Goal: Connect with others: Establish contact or relationships with other users

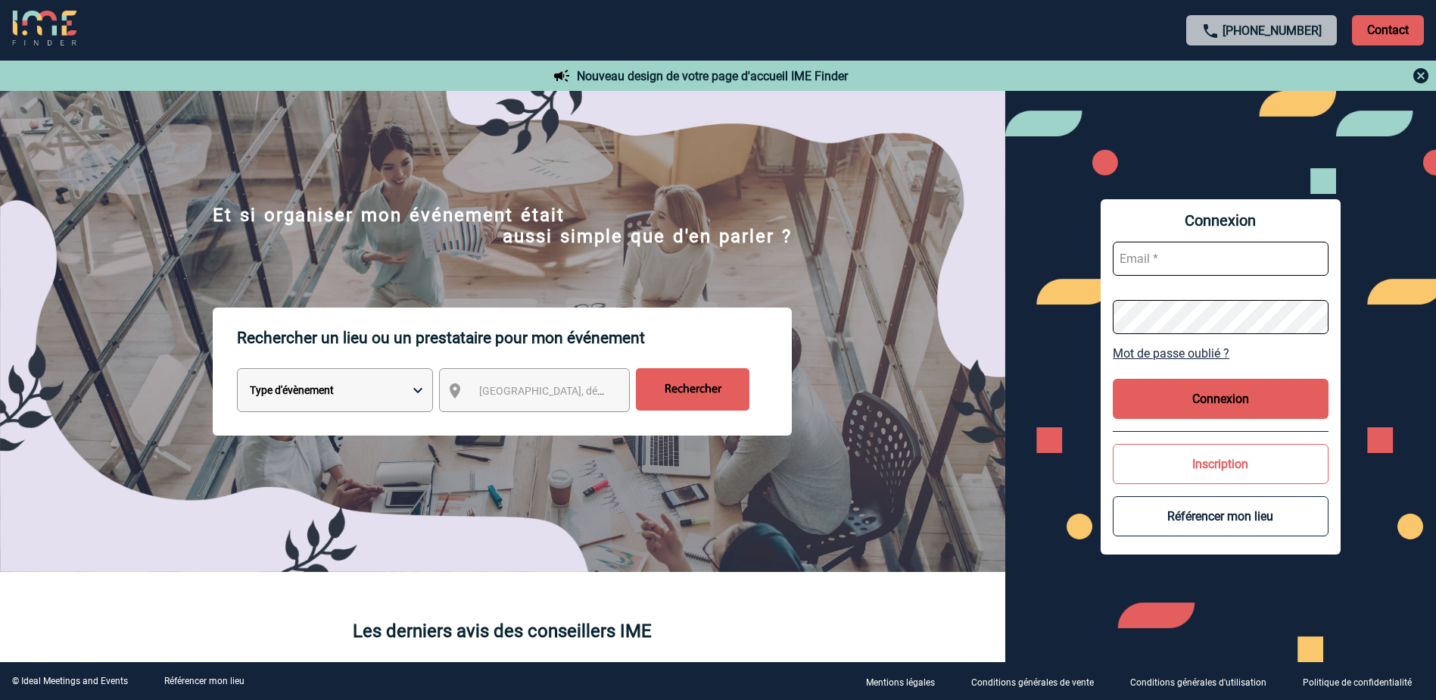
type input "[PERSON_NAME][EMAIL_ADDRESS][DOMAIN_NAME]"
click at [1228, 394] on button "Connexion" at bounding box center [1221, 399] width 216 height 40
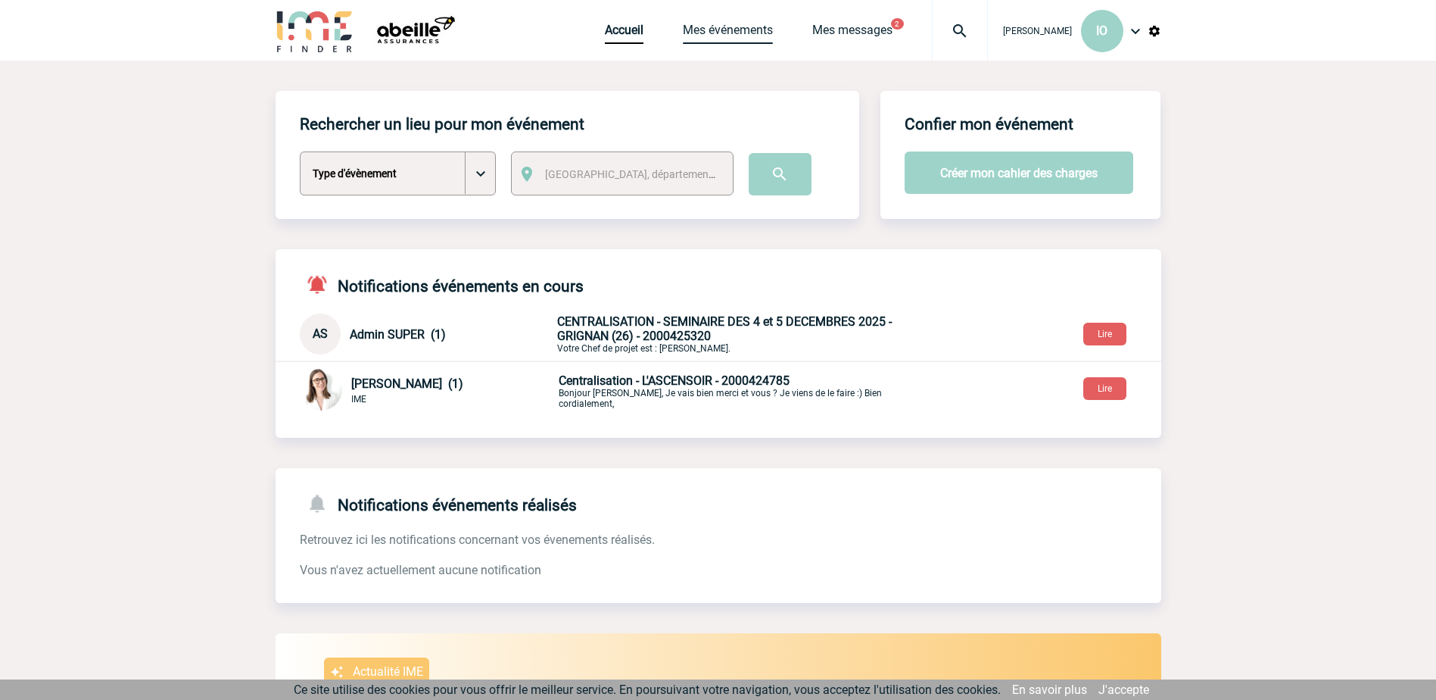
click at [724, 33] on link "Mes événements" at bounding box center [728, 33] width 90 height 21
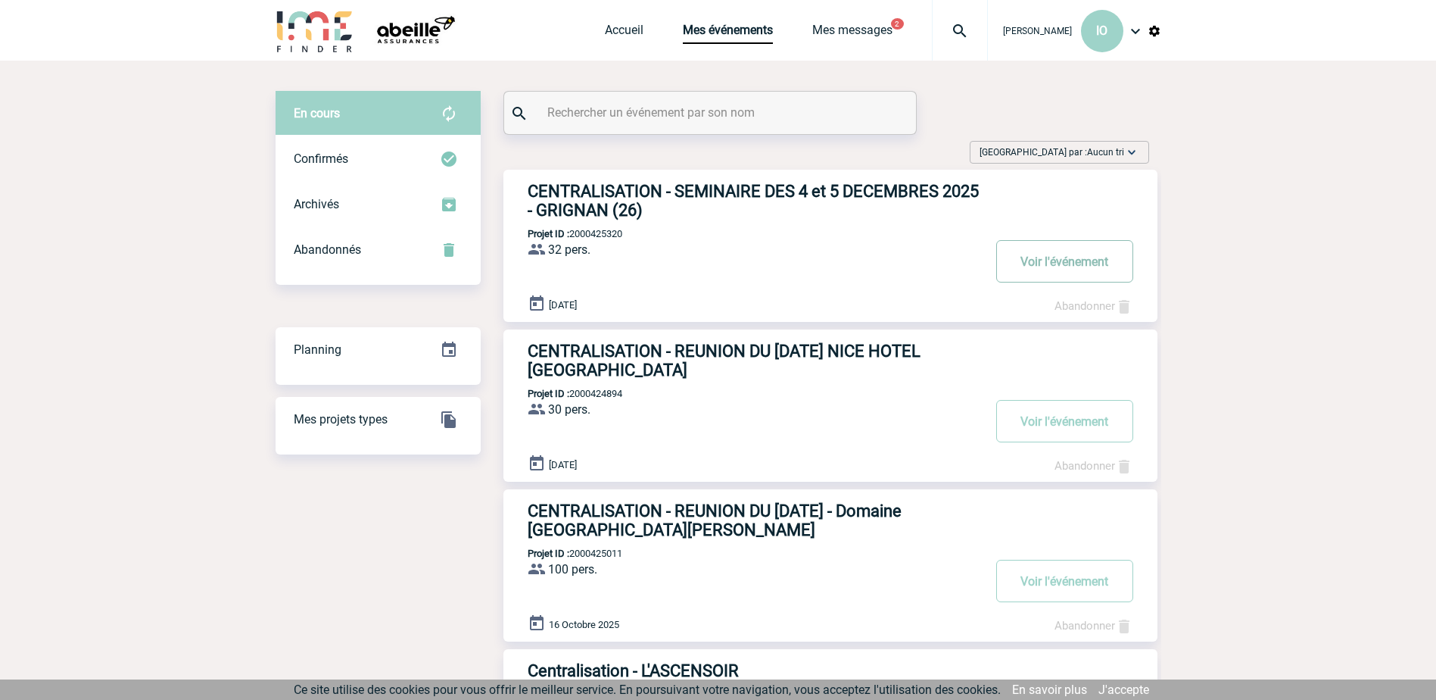
click at [1067, 257] on button "Voir l'événement" at bounding box center [1064, 261] width 137 height 42
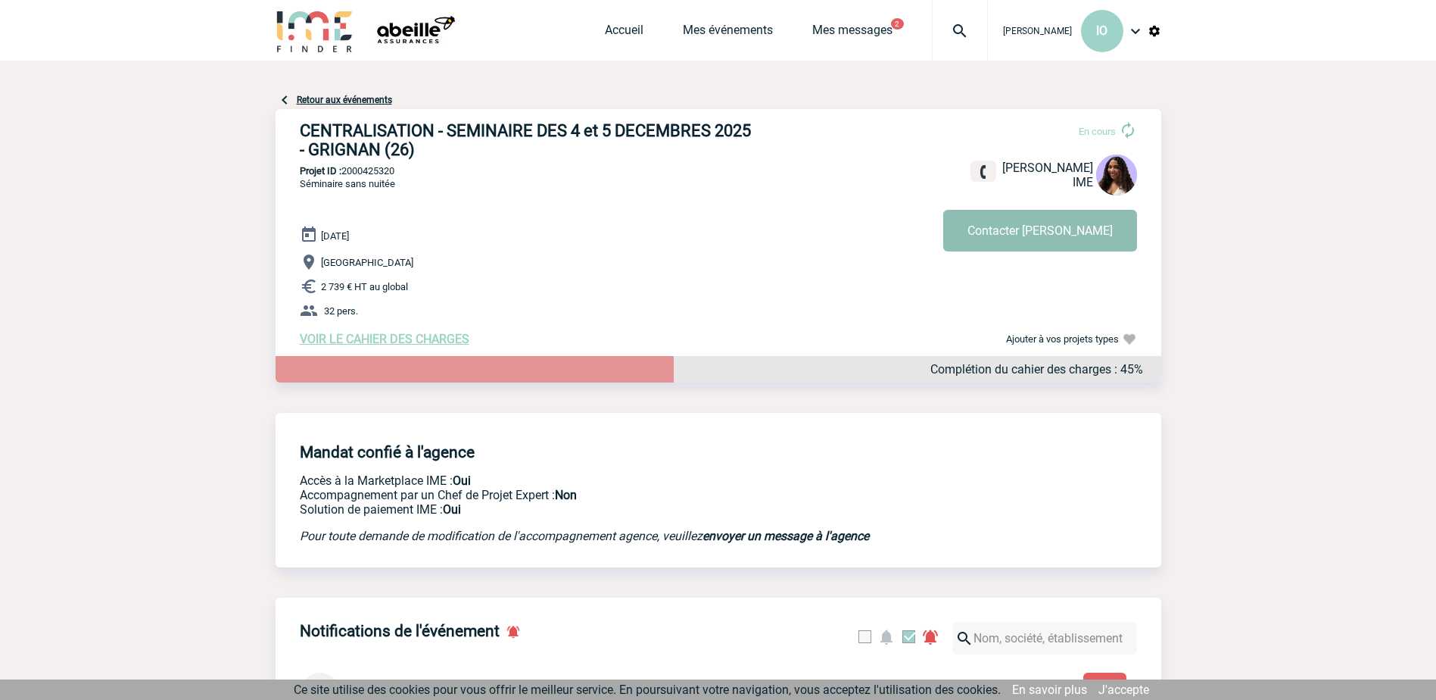
click at [1044, 235] on button "Contacter Jessica" at bounding box center [1040, 231] width 194 height 42
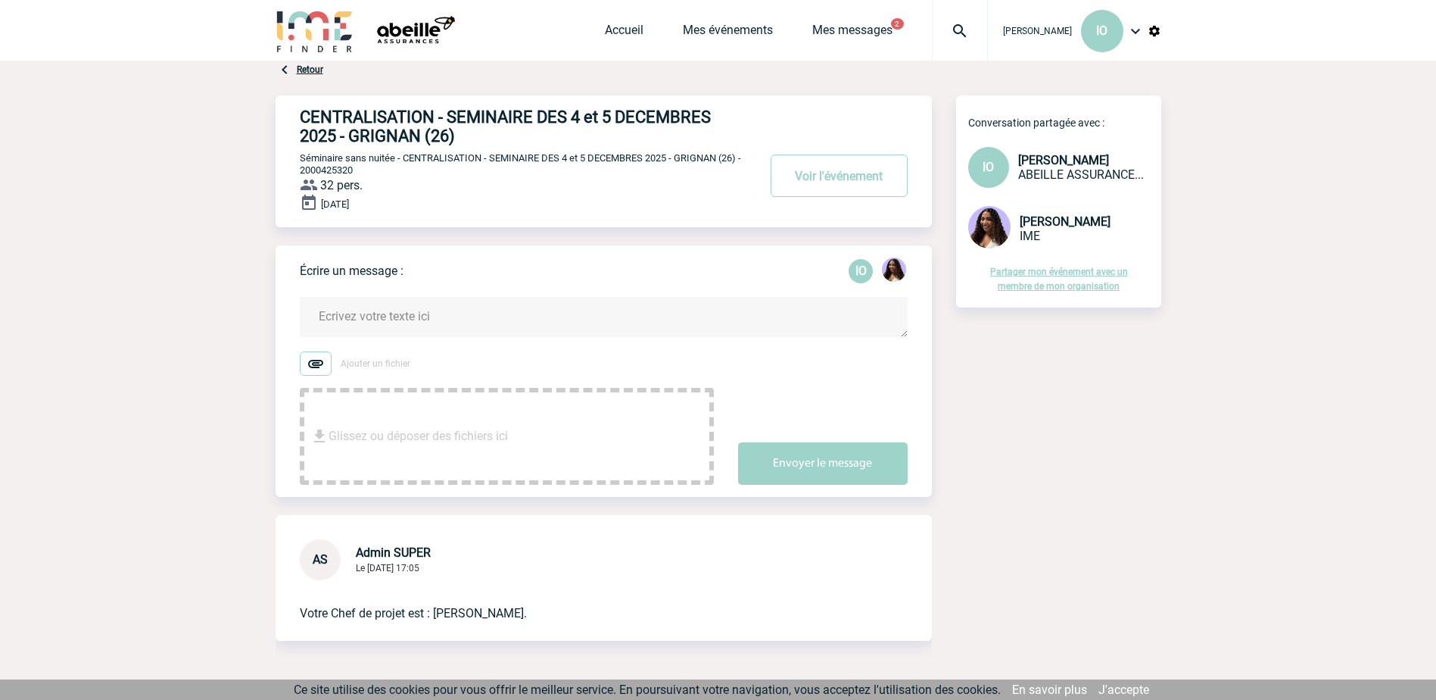
click at [349, 319] on textarea at bounding box center [604, 317] width 608 height 40
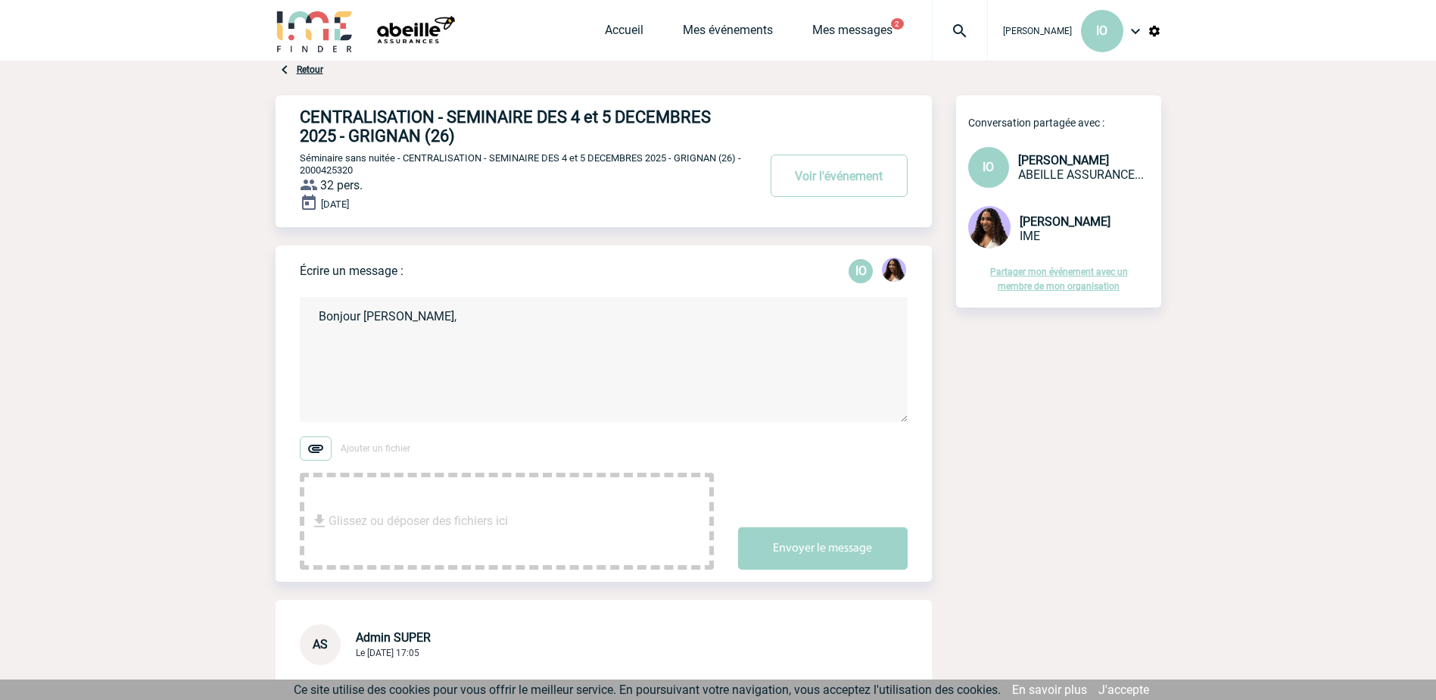
type textarea "Bonjour [PERSON_NAME],"
drag, startPoint x: 428, startPoint y: 320, endPoint x: 247, endPoint y: 329, distance: 181.2
click at [247, 329] on body "[PERSON_NAME] IO Accueil Mes événements 2" at bounding box center [718, 423] width 1436 height 846
